Goal: Task Accomplishment & Management: Use online tool/utility

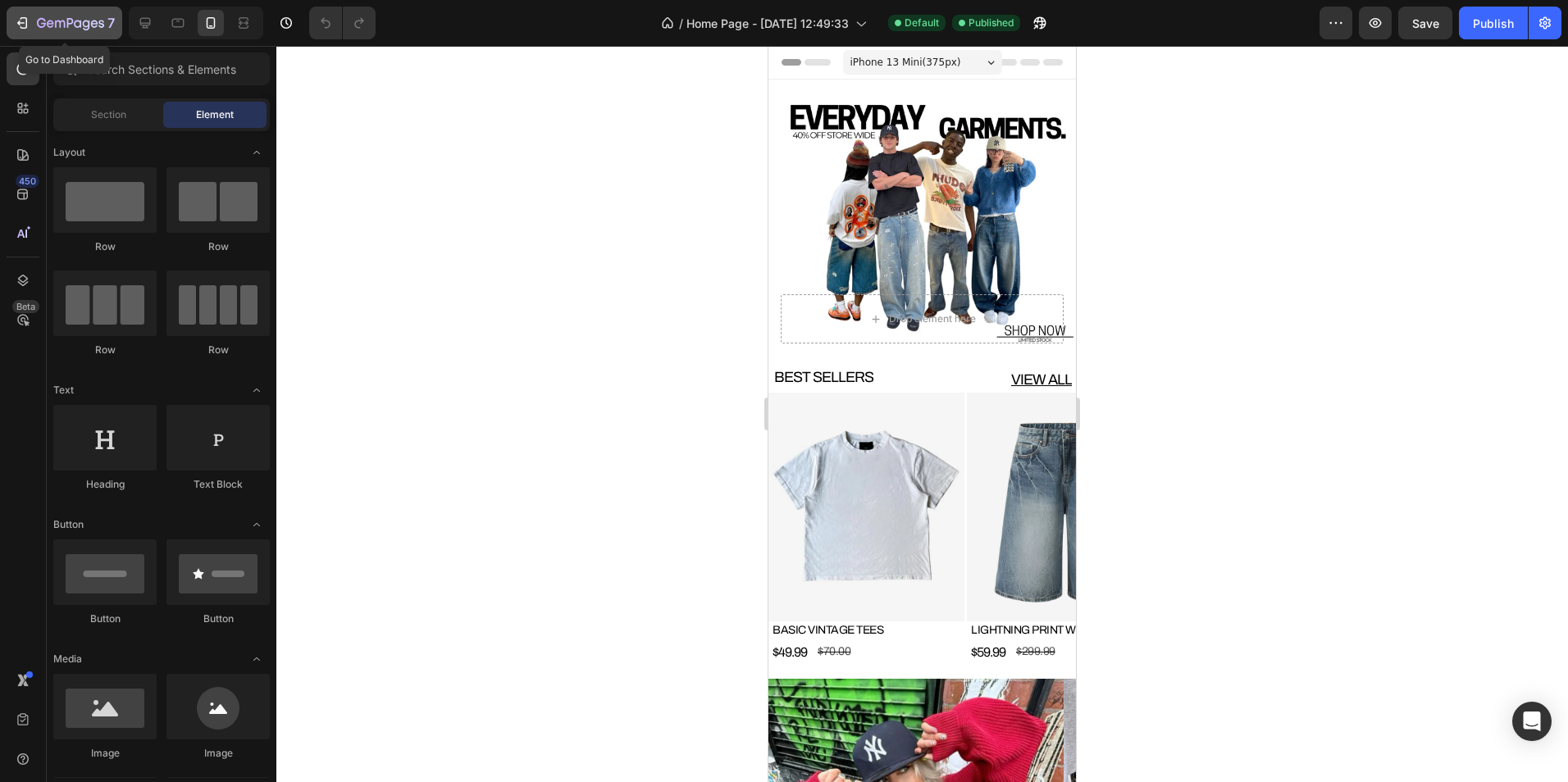
drag, startPoint x: 27, startPoint y: 39, endPoint x: 63, endPoint y: 34, distance: 36.3
click at [50, 32] on div "7 Go to Dashboard / Home Page - [DATE] 12:49:33 Default Published Preview Save …" at bounding box center [784, 23] width 1568 height 46
click at [63, 34] on button "7" at bounding box center [63, 22] width 115 height 33
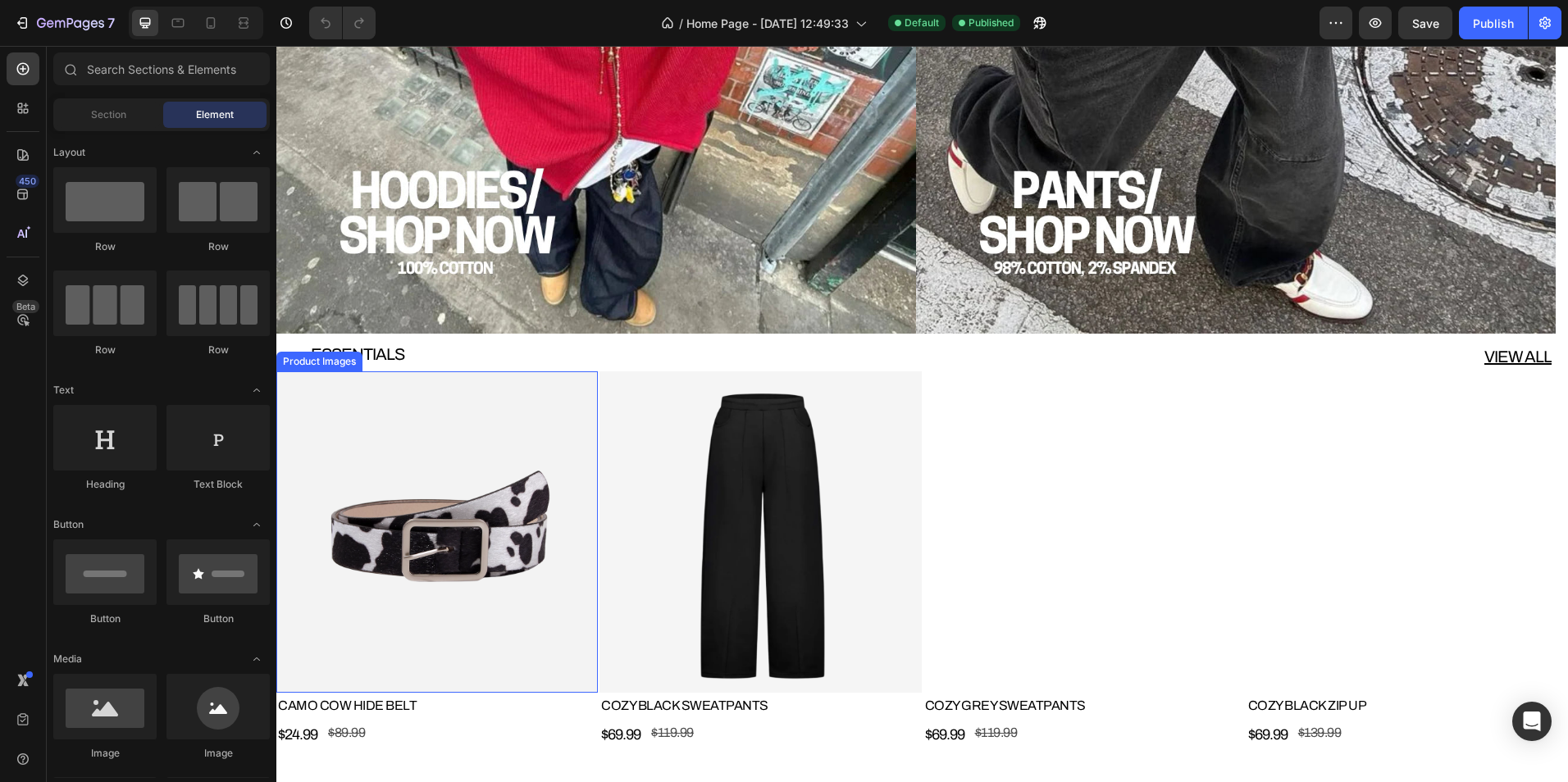
scroll to position [1721, 0]
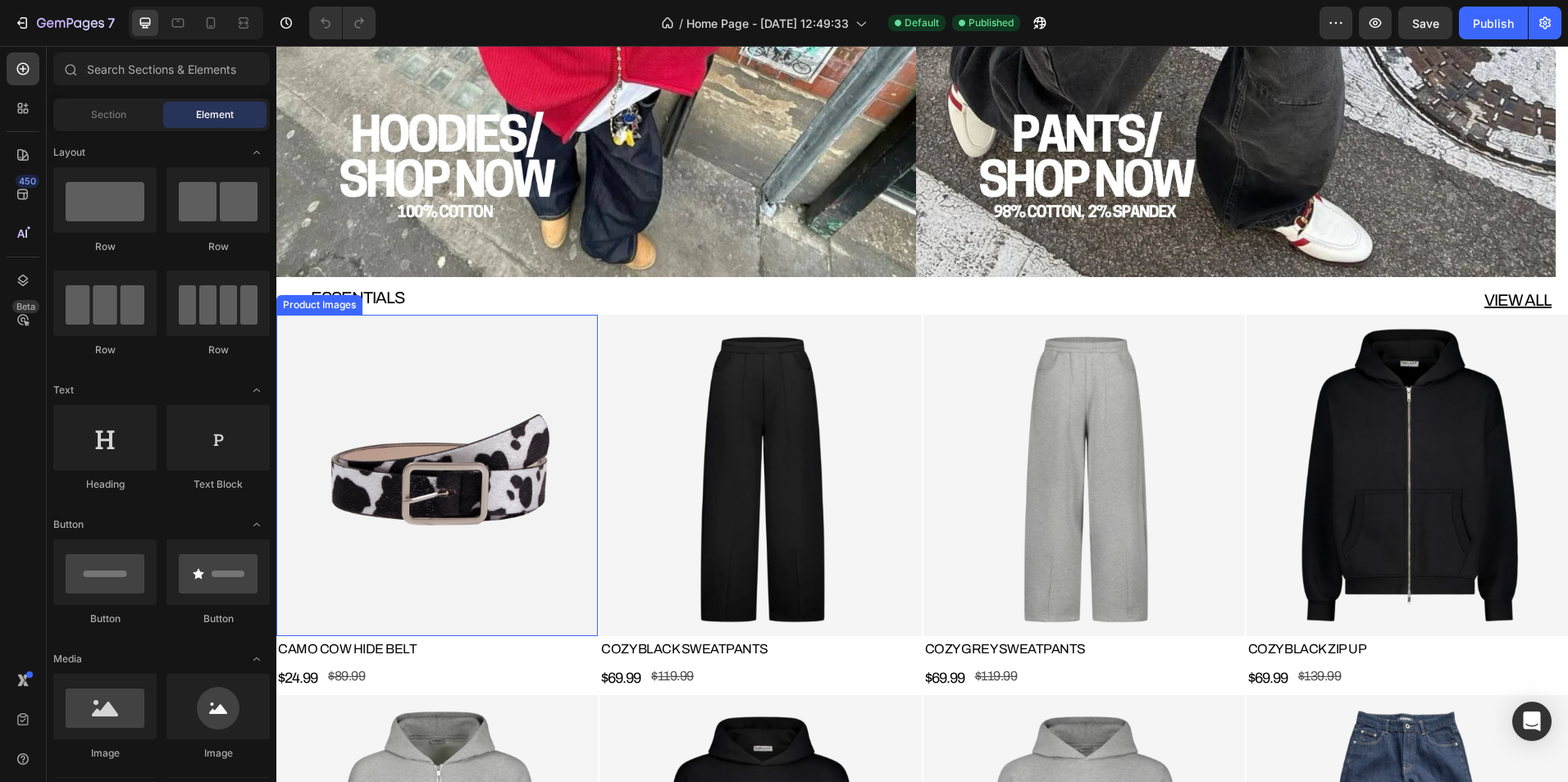
click at [419, 360] on img at bounding box center [437, 475] width 322 height 322
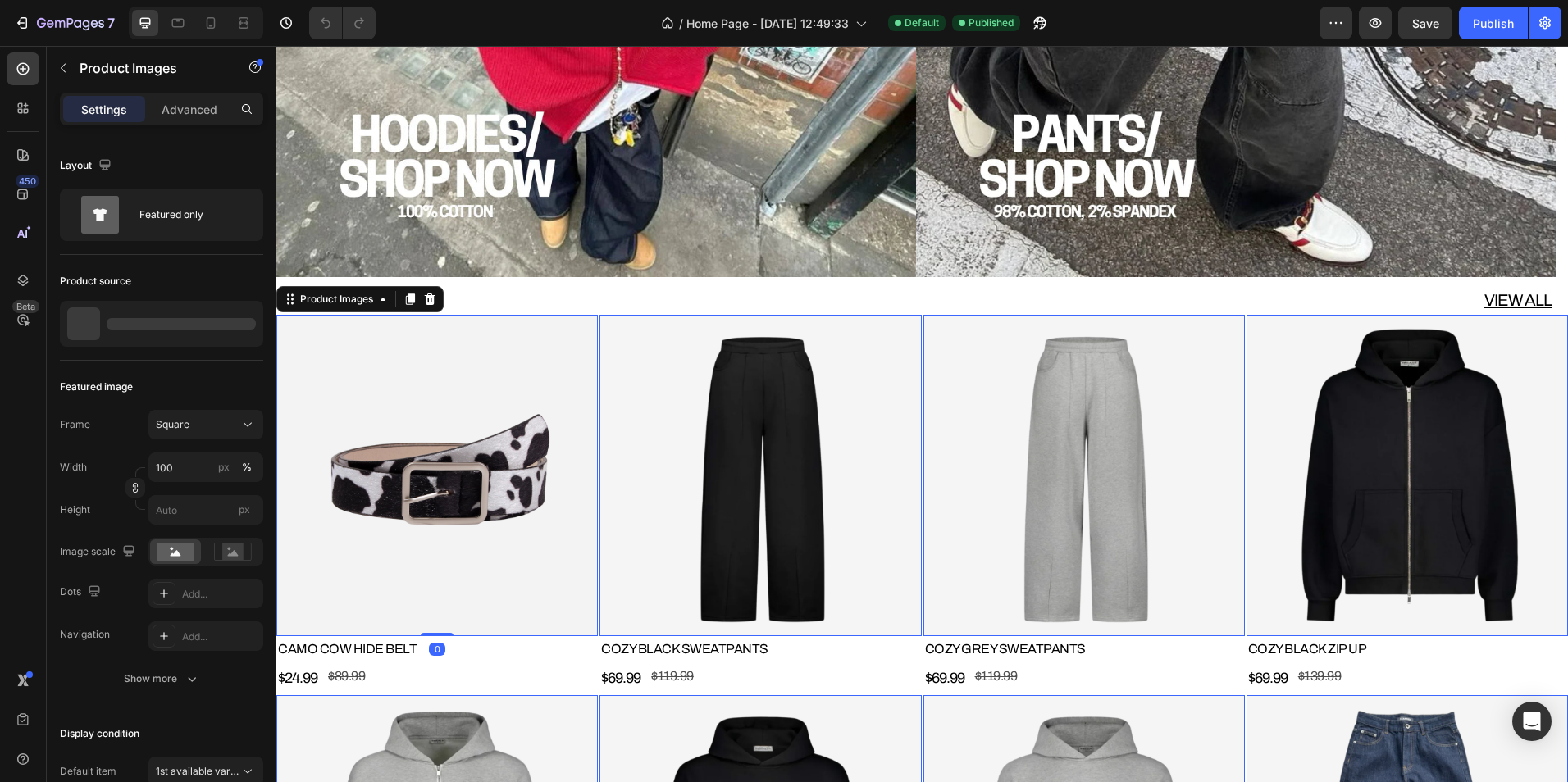
click at [359, 310] on div "Product Images" at bounding box center [359, 299] width 167 height 26
click at [357, 301] on div "Product Images" at bounding box center [336, 299] width 80 height 15
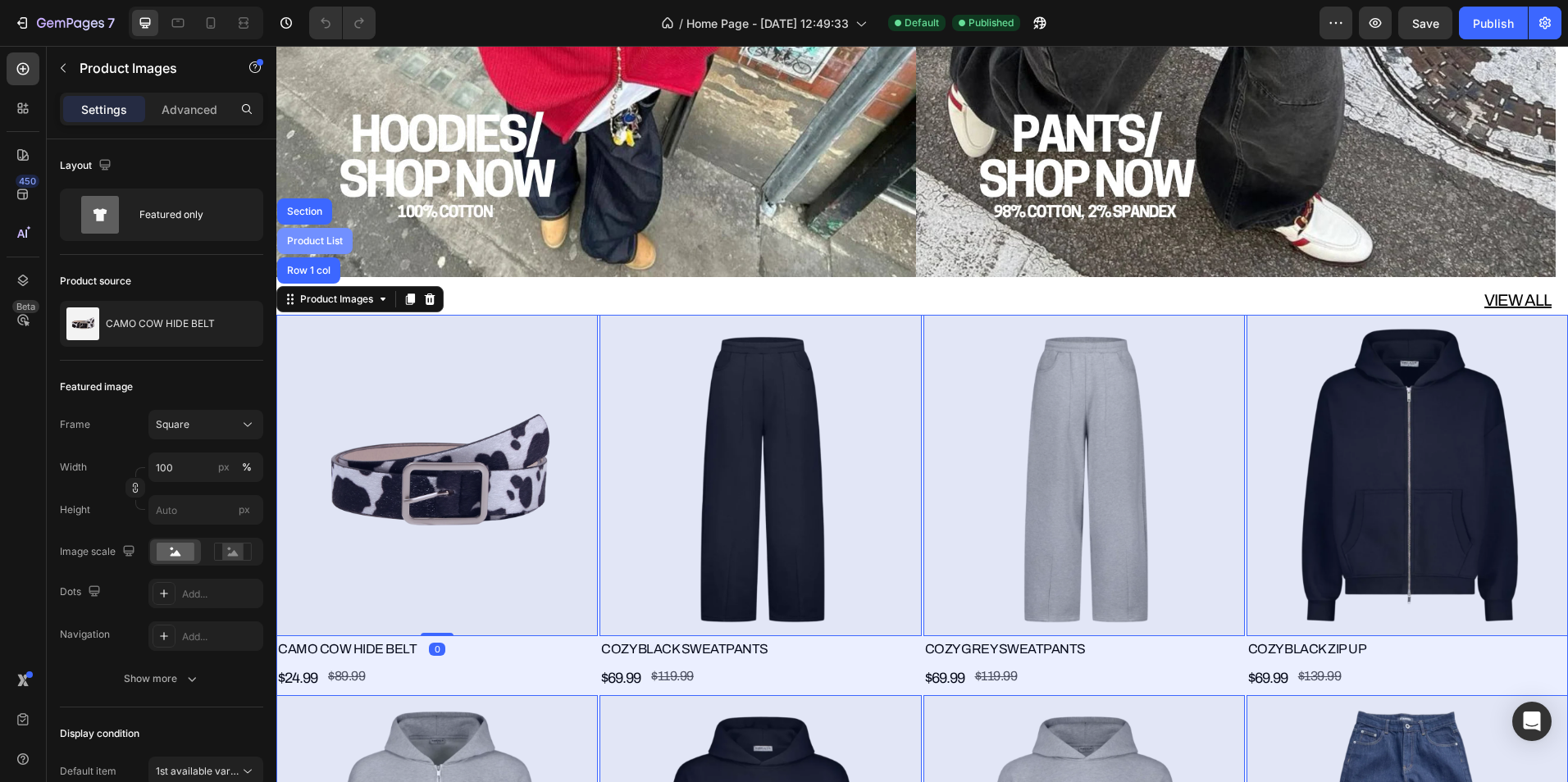
click at [329, 243] on div "Product List" at bounding box center [315, 240] width 63 height 10
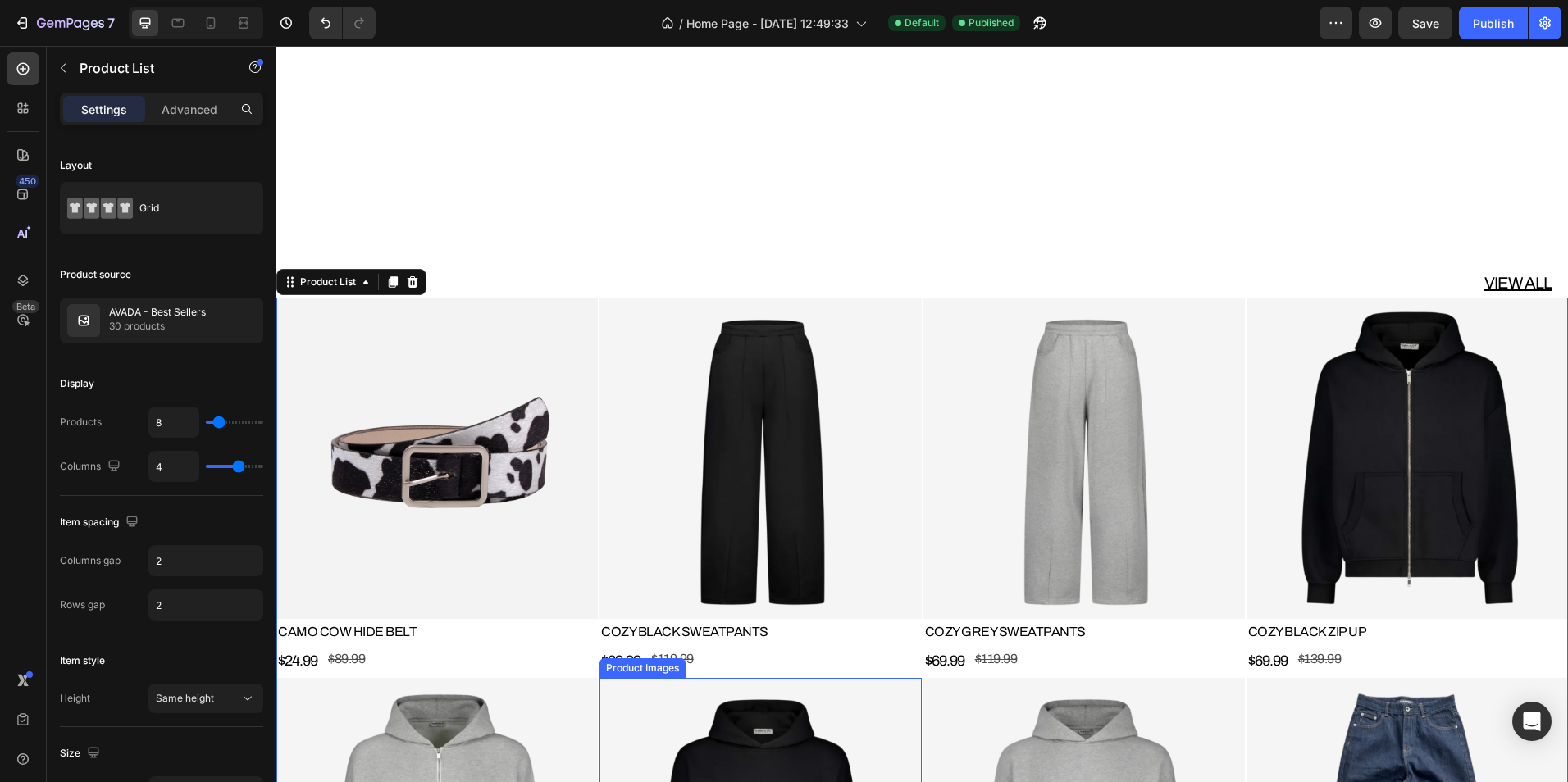
scroll to position [1639, 0]
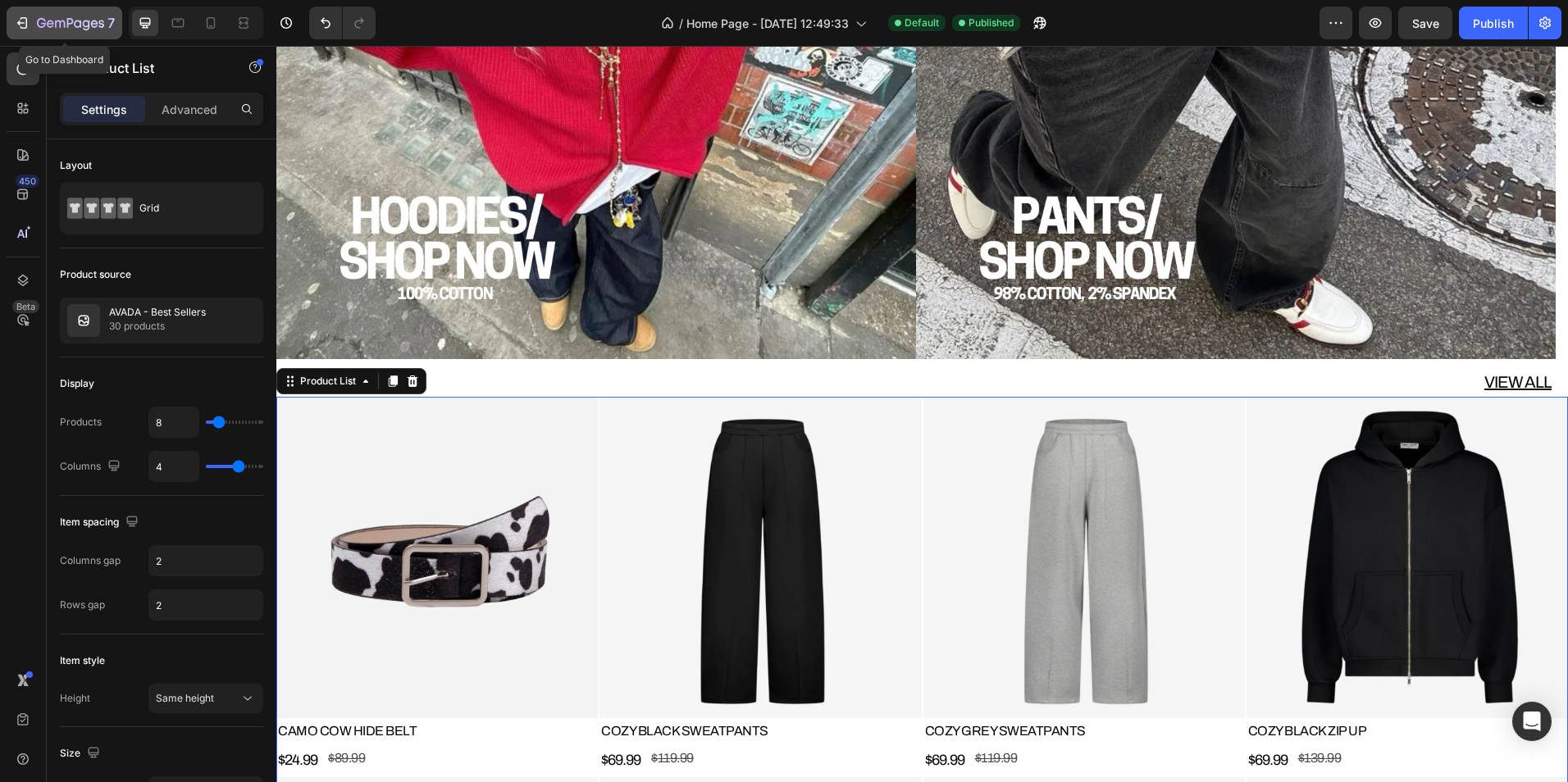
click at [21, 28] on icon "button" at bounding box center [24, 22] width 7 height 12
